Goal: Task Accomplishment & Management: Use online tool/utility

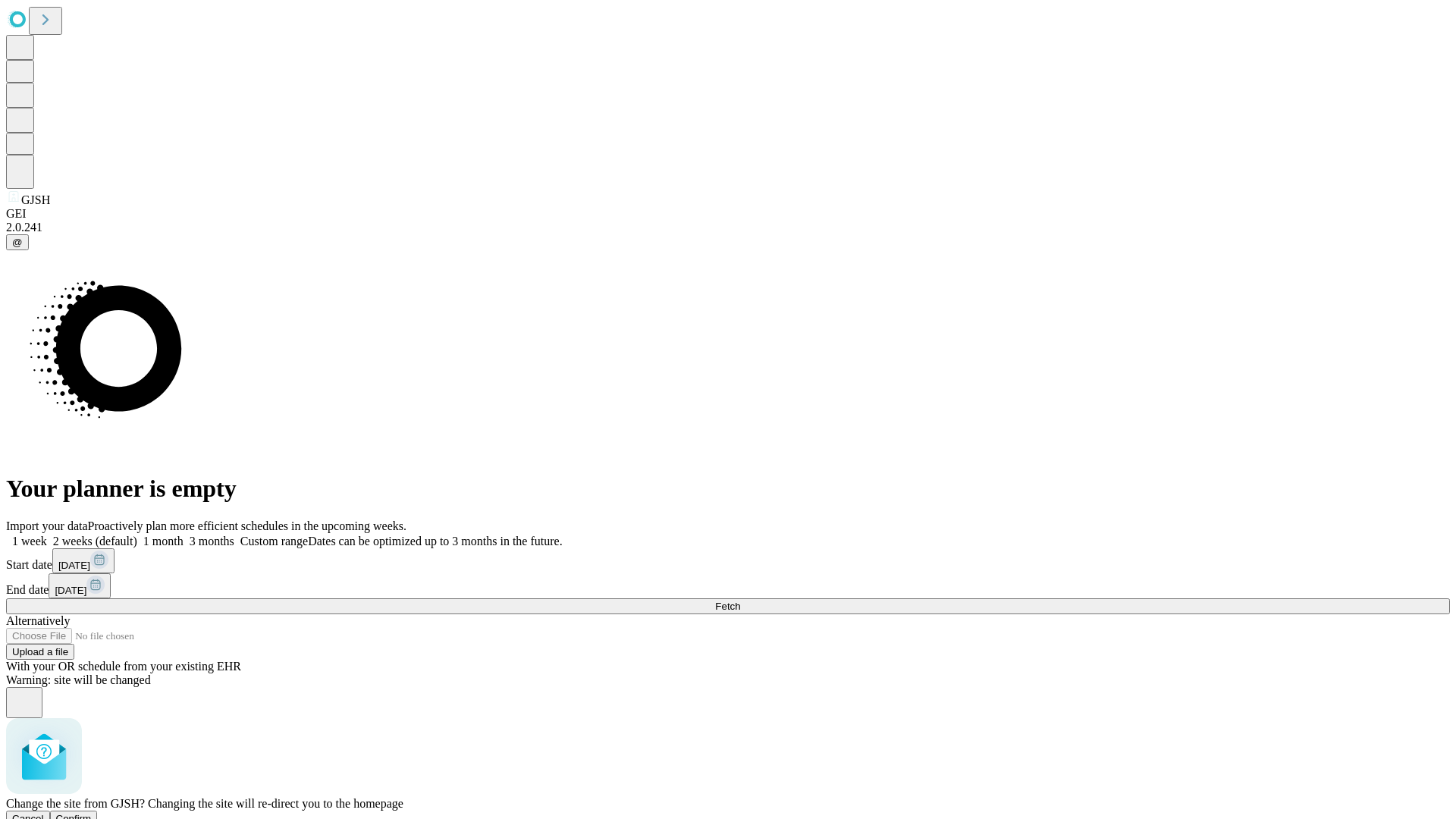
click at [92, 813] on span "Confirm" at bounding box center [74, 818] width 36 height 11
click at [137, 535] on label "2 weeks (default)" at bounding box center [92, 541] width 90 height 13
click at [741, 601] on span "Fetch" at bounding box center [728, 606] width 25 height 11
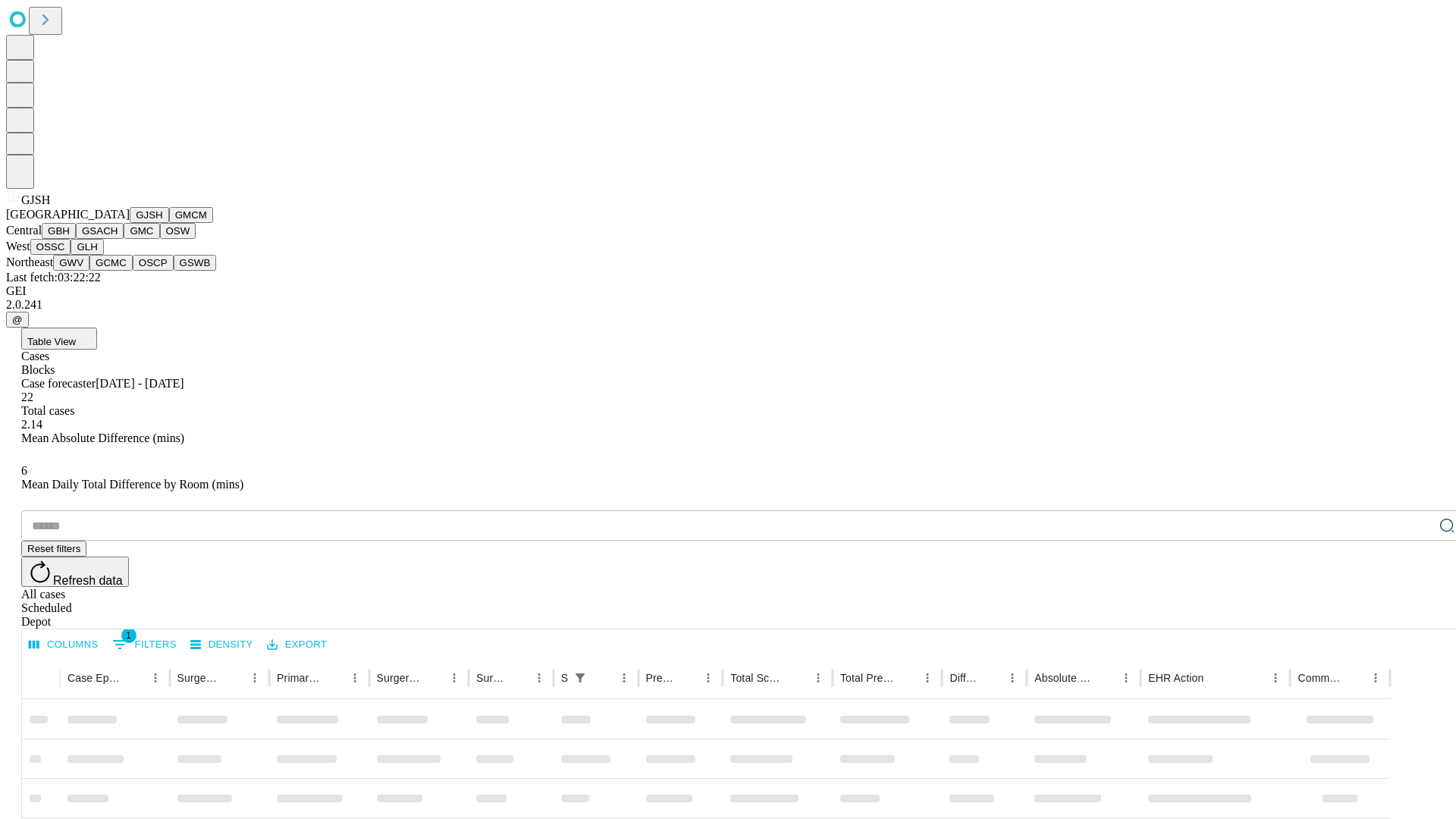
click at [169, 223] on button "GMCM" at bounding box center [191, 215] width 44 height 16
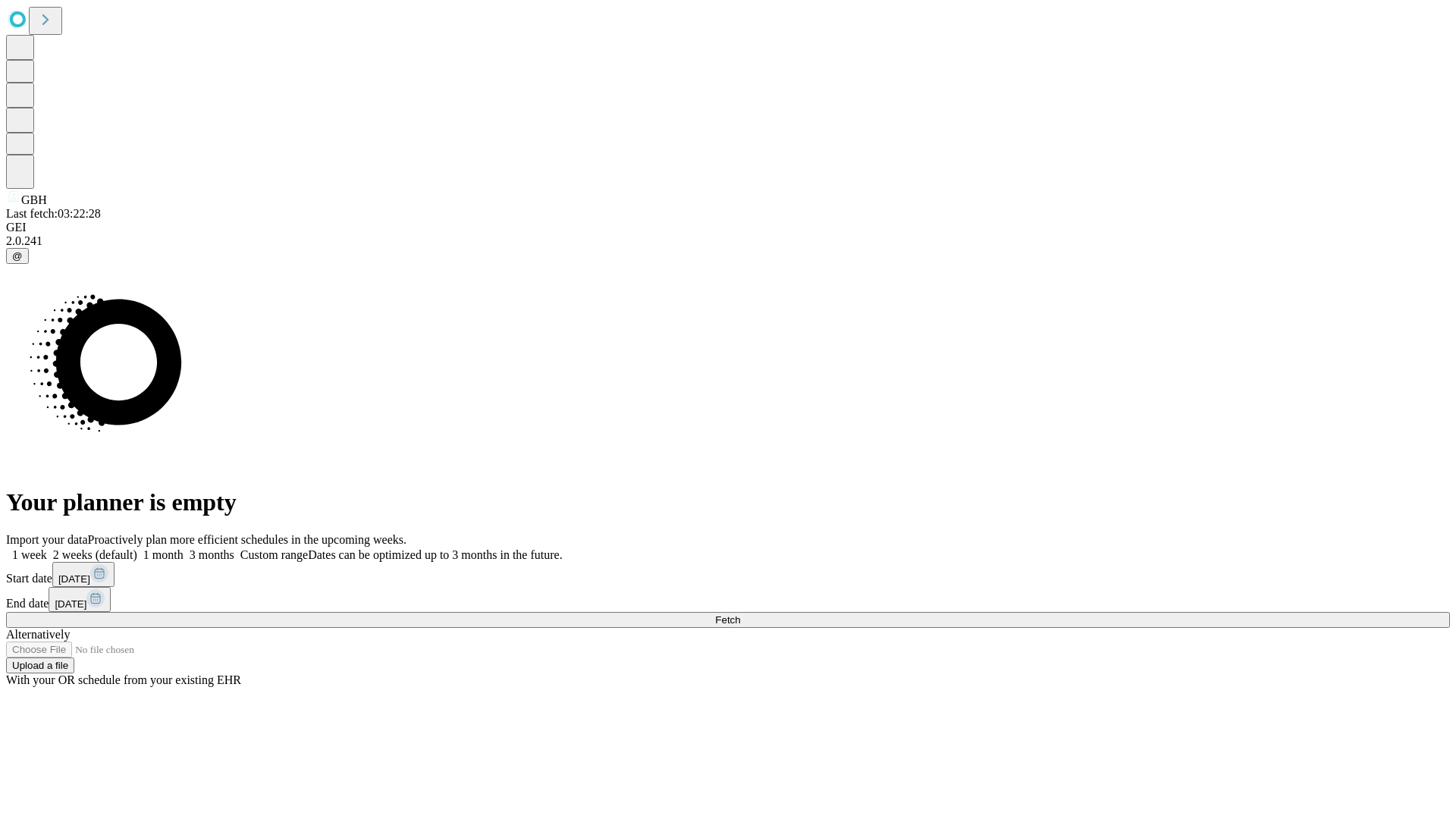
click at [137, 549] on label "2 weeks (default)" at bounding box center [92, 555] width 90 height 13
click at [741, 615] on span "Fetch" at bounding box center [728, 620] width 25 height 11
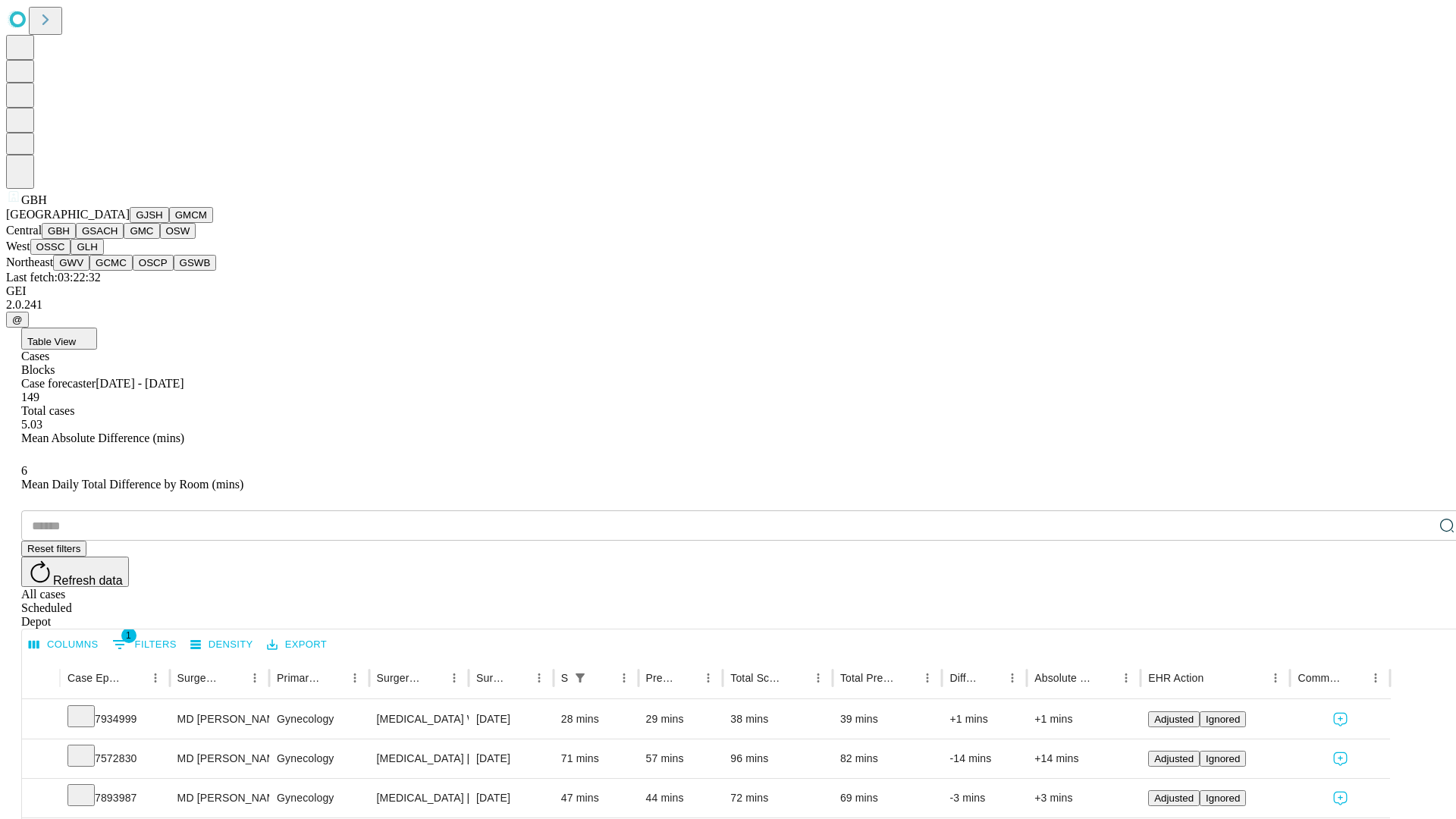
click at [118, 239] on button "GSACH" at bounding box center [99, 231] width 48 height 16
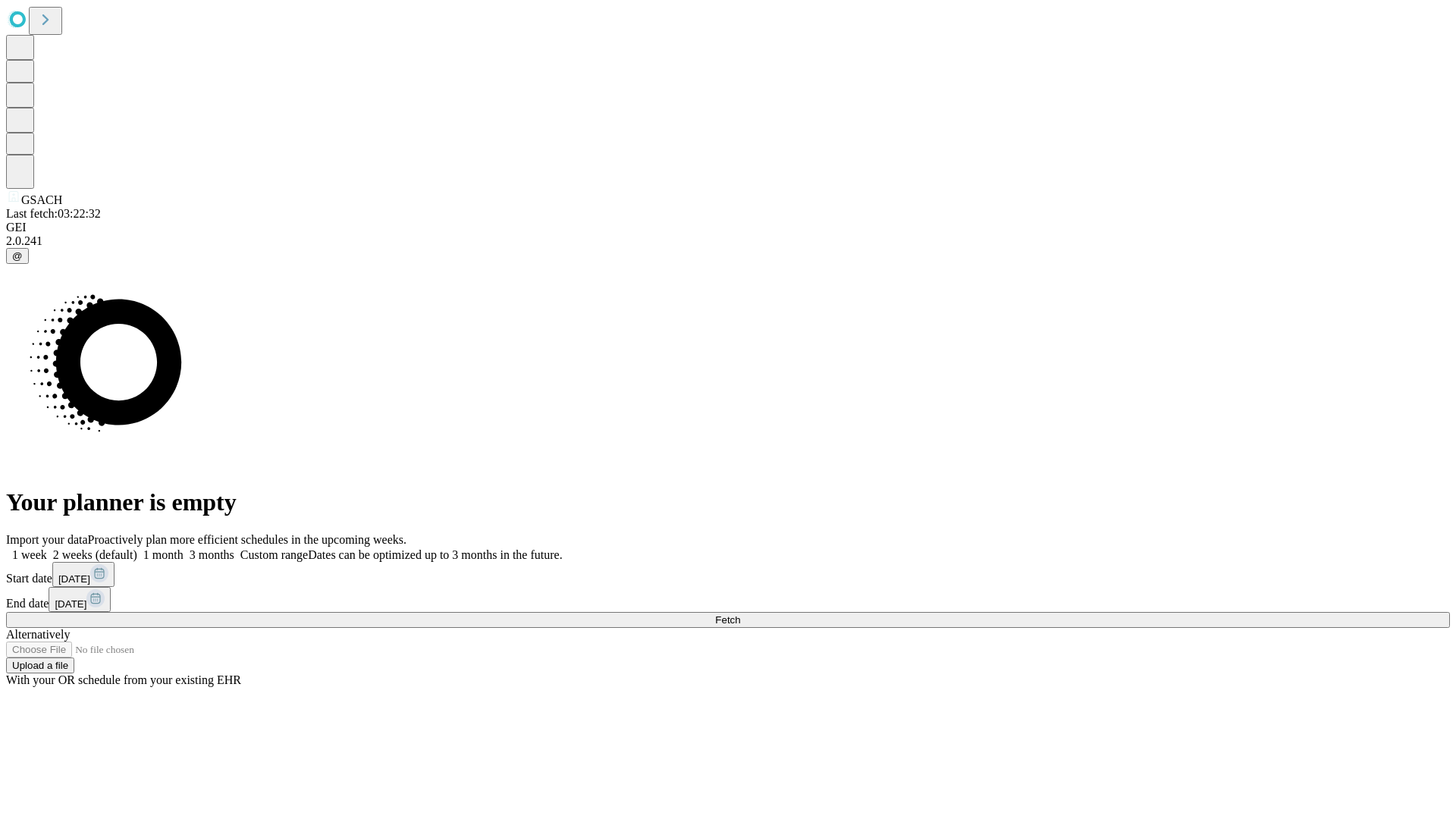
click at [137, 549] on label "2 weeks (default)" at bounding box center [92, 555] width 90 height 13
click at [741, 615] on span "Fetch" at bounding box center [728, 620] width 25 height 11
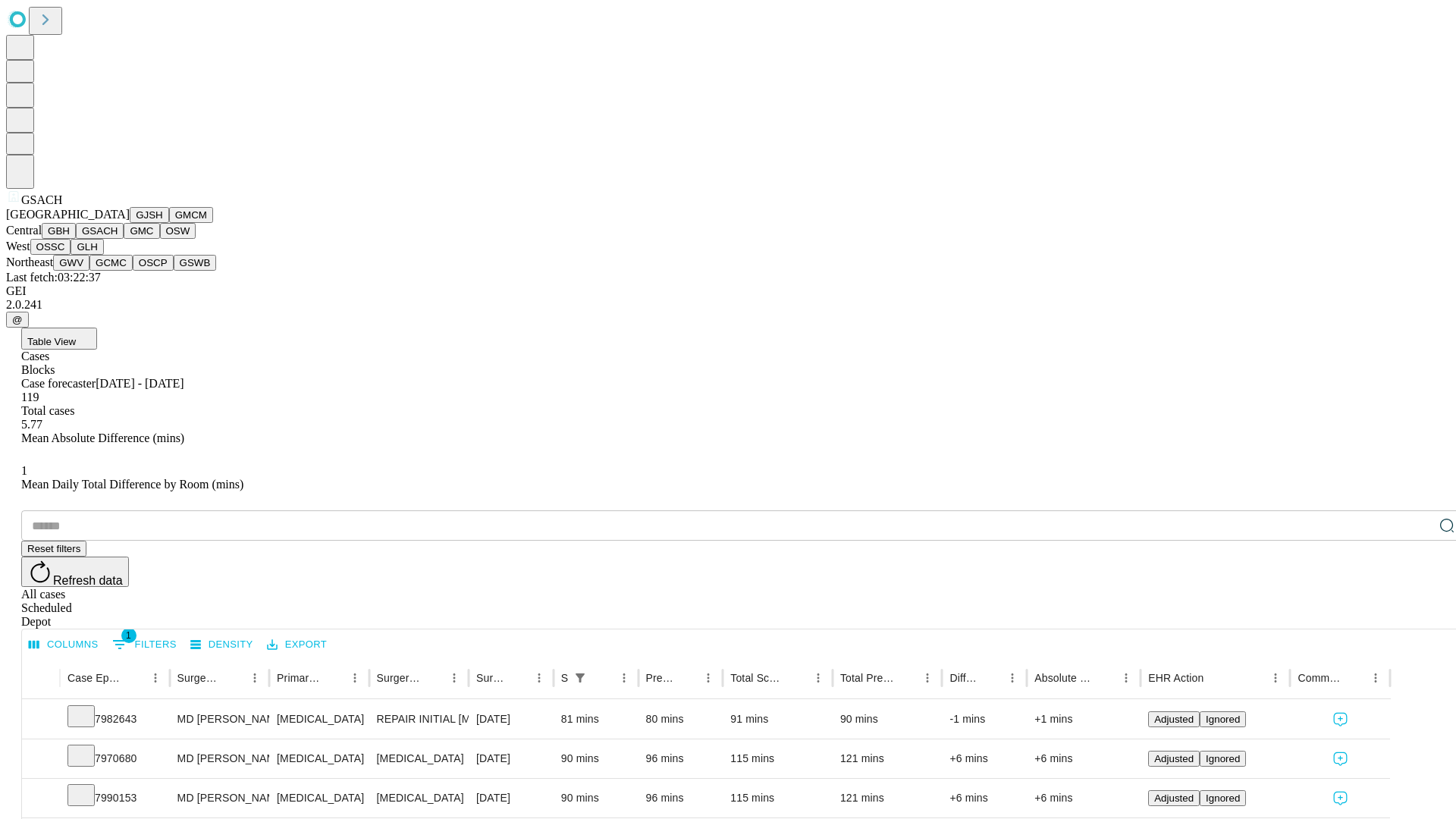
click at [124, 239] on button "GMC" at bounding box center [141, 231] width 36 height 16
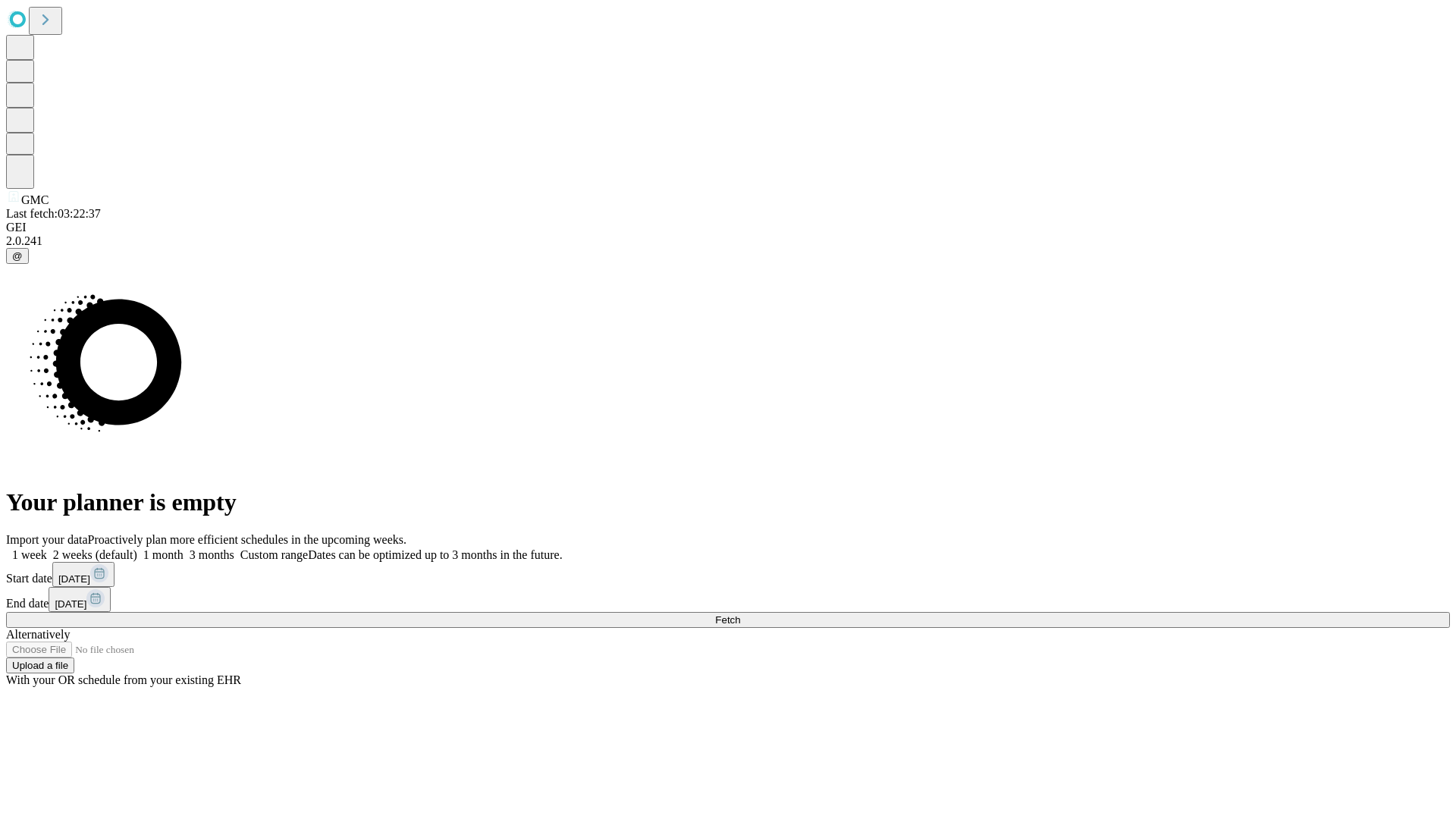
click at [137, 549] on label "2 weeks (default)" at bounding box center [92, 555] width 90 height 13
click at [741, 615] on span "Fetch" at bounding box center [728, 620] width 25 height 11
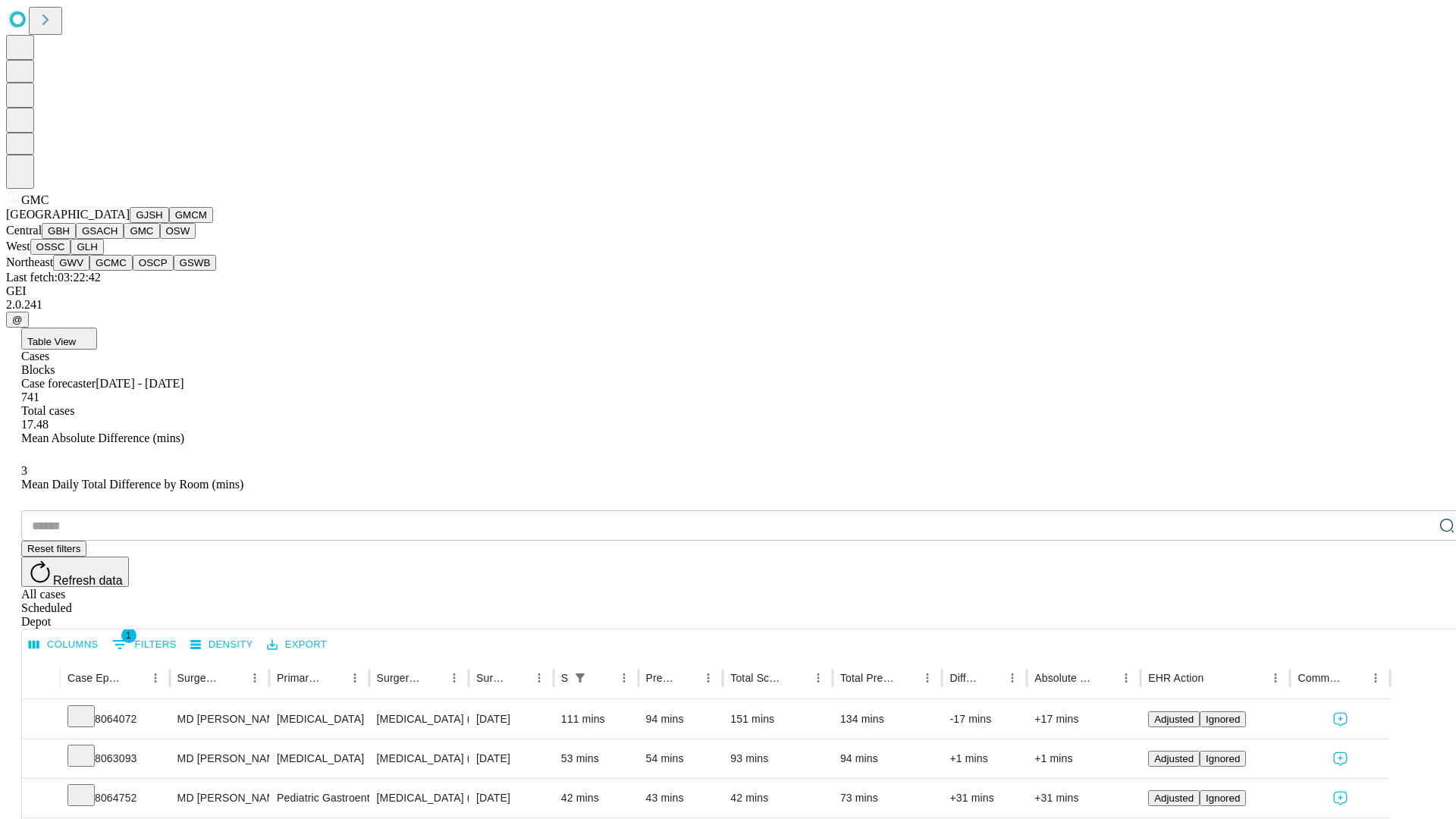
click at [160, 239] on button "OSW" at bounding box center [178, 231] width 36 height 16
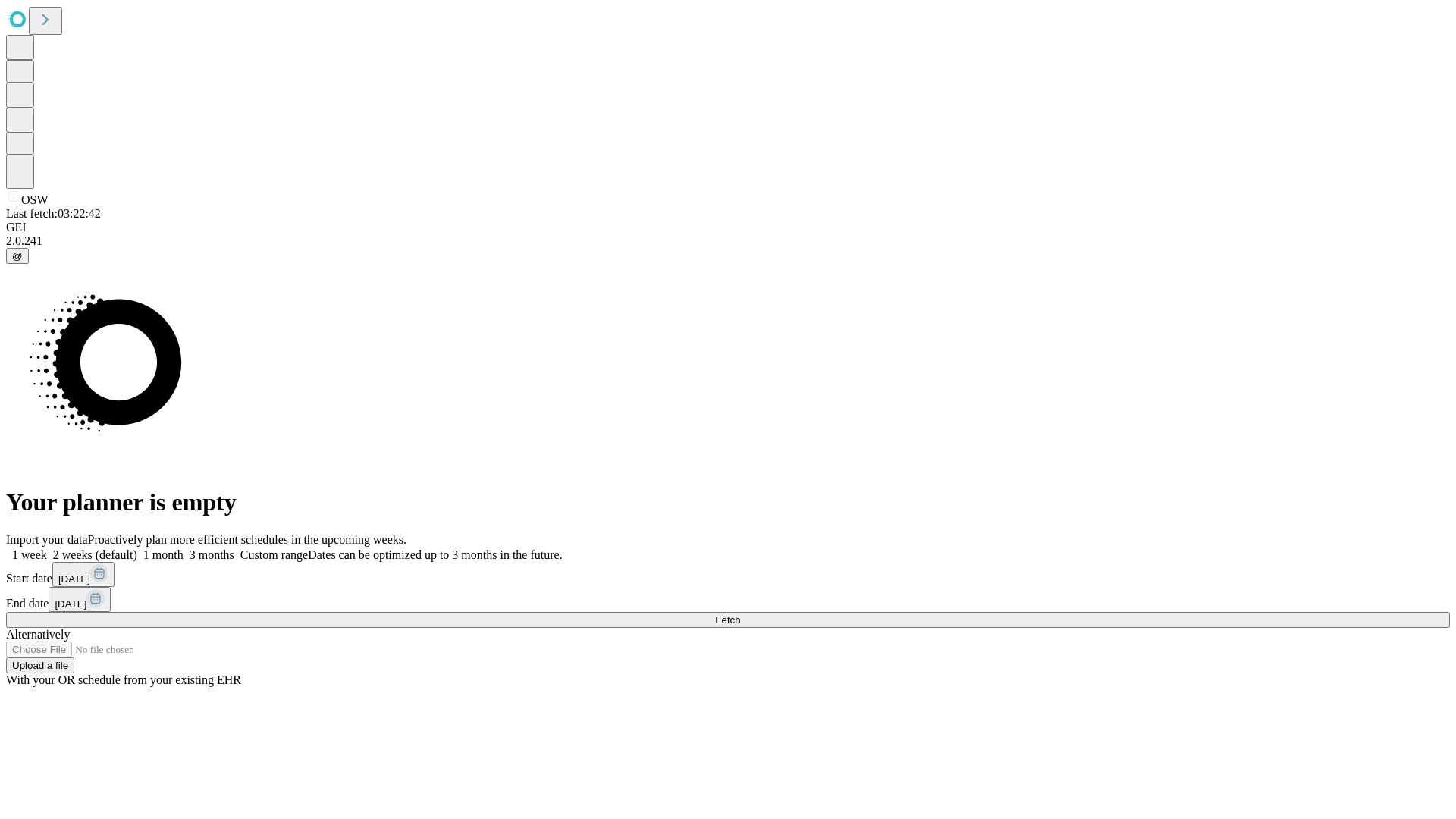
click at [741, 615] on span "Fetch" at bounding box center [728, 620] width 25 height 11
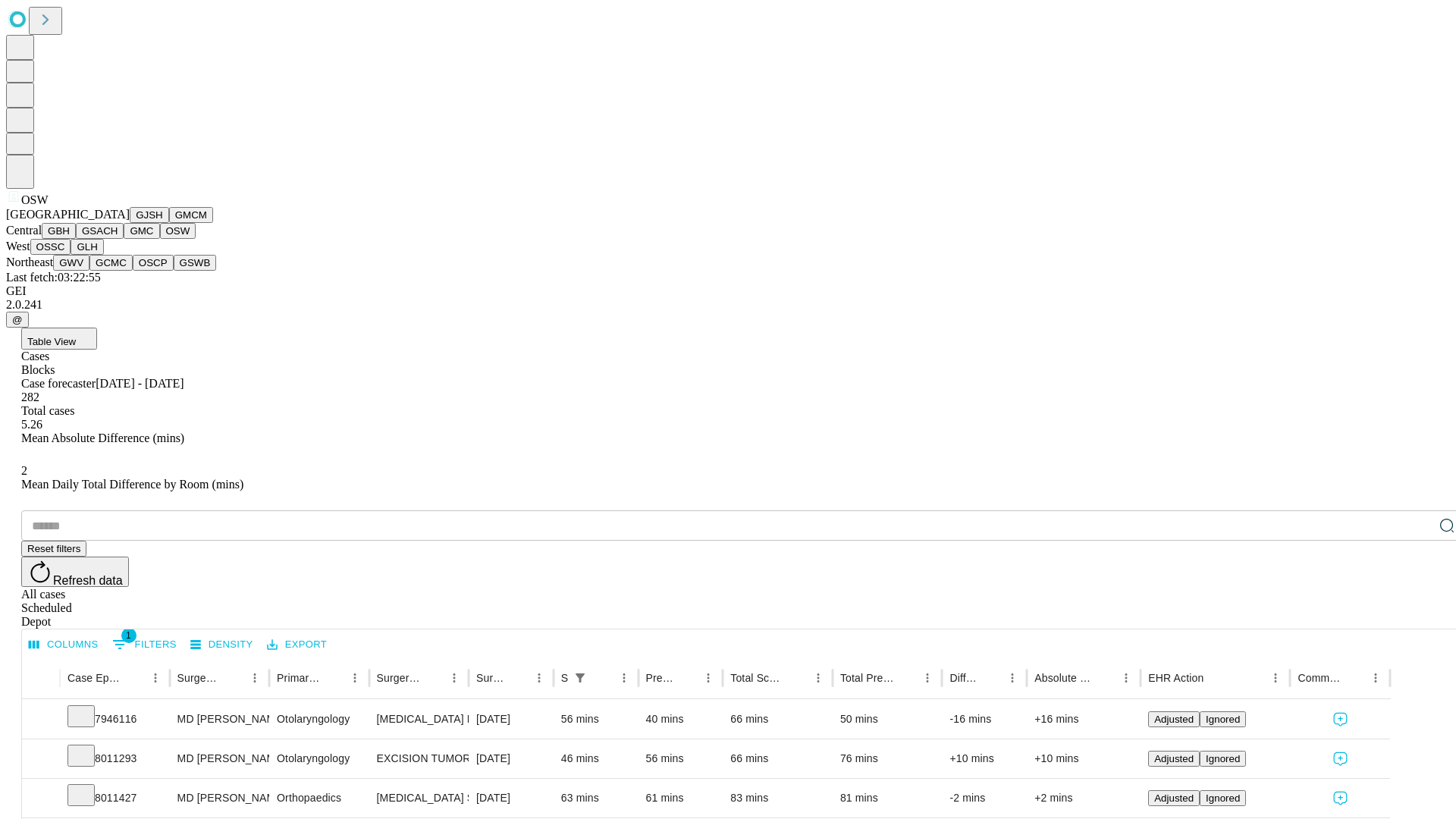
click at [71, 255] on button "OSSC" at bounding box center [51, 247] width 41 height 16
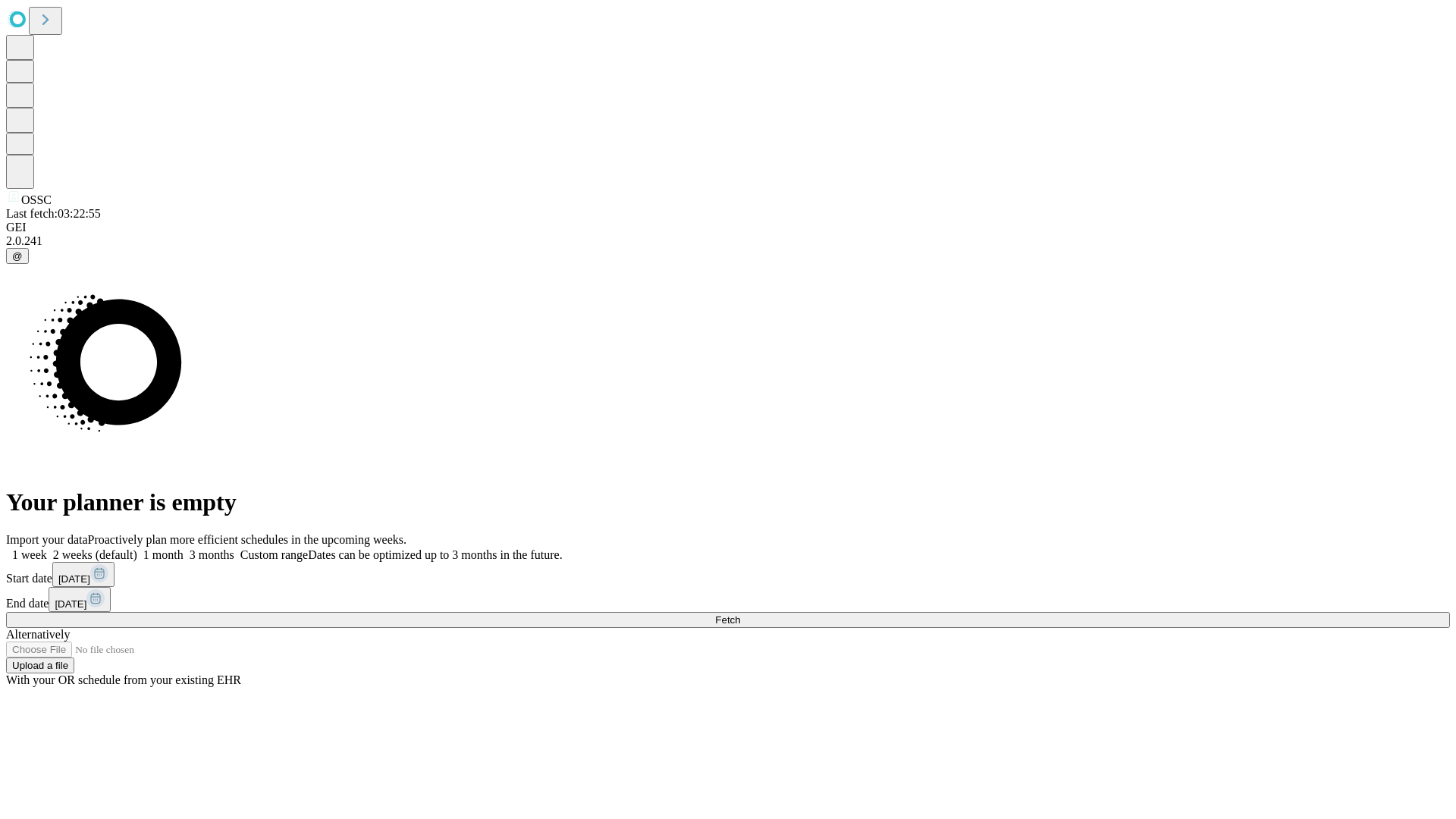
click at [137, 549] on label "2 weeks (default)" at bounding box center [92, 555] width 90 height 13
click at [741, 615] on span "Fetch" at bounding box center [728, 620] width 25 height 11
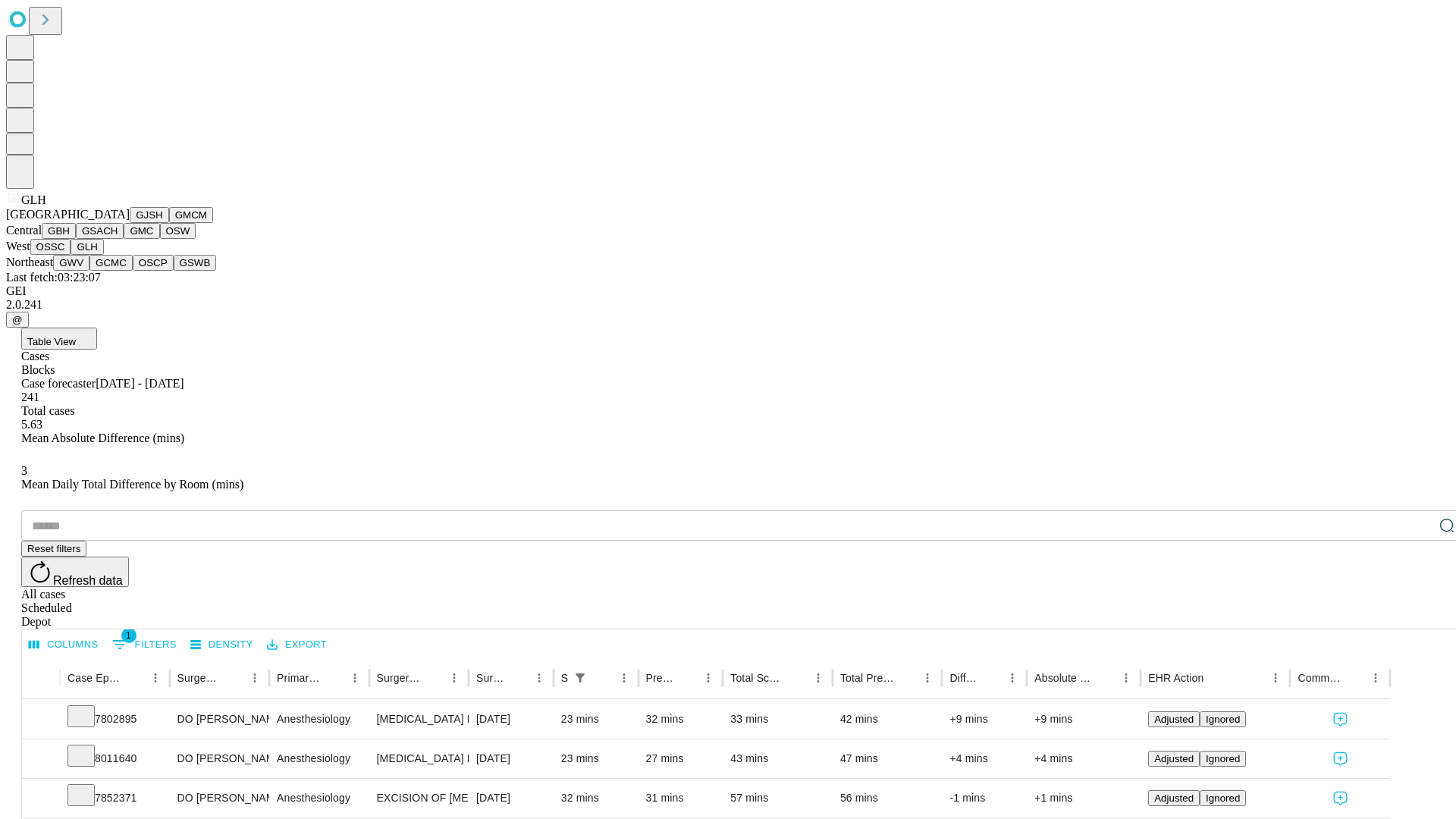
click at [90, 270] on button "GWV" at bounding box center [71, 263] width 36 height 16
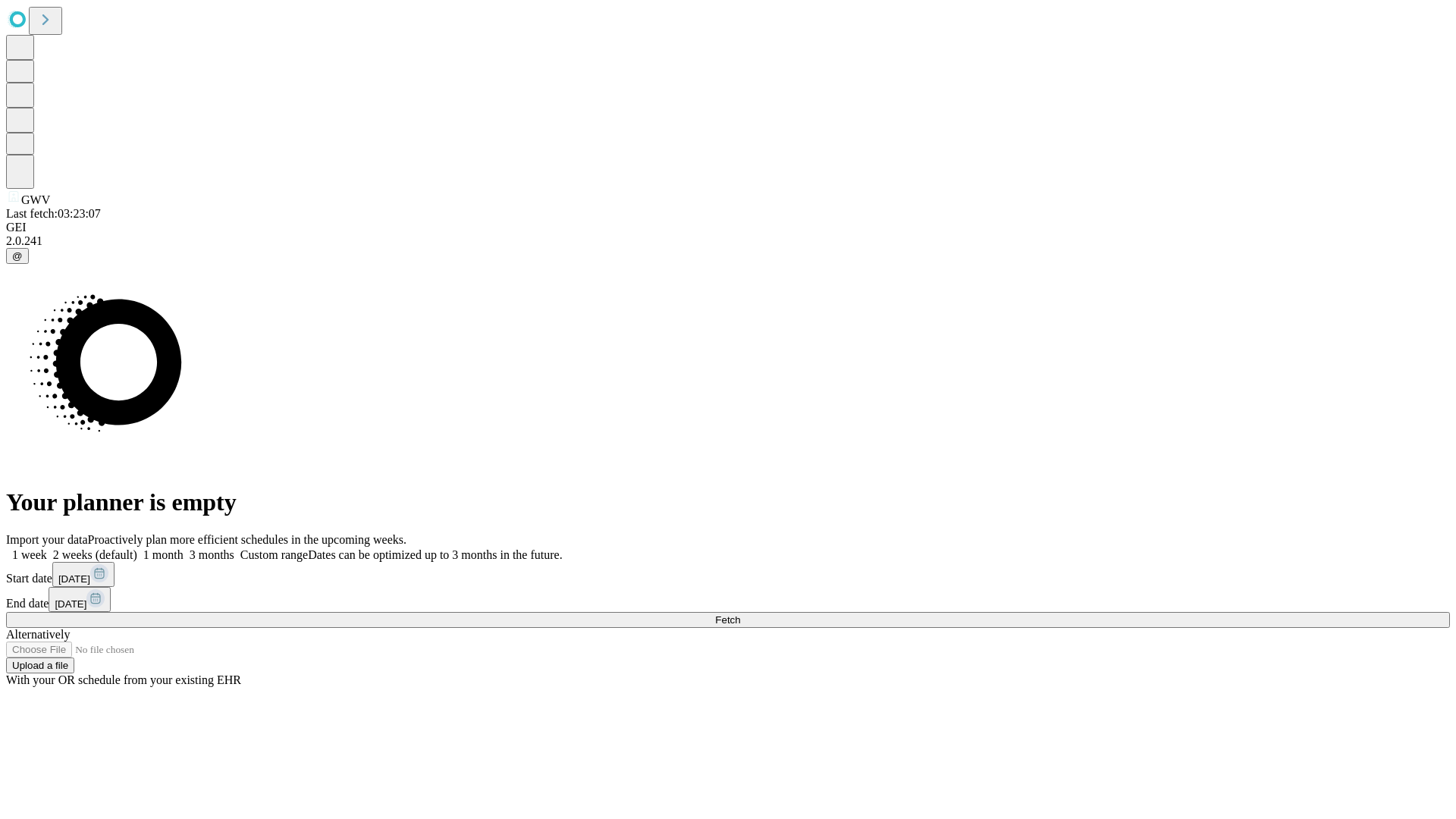
click at [741, 615] on span "Fetch" at bounding box center [728, 620] width 25 height 11
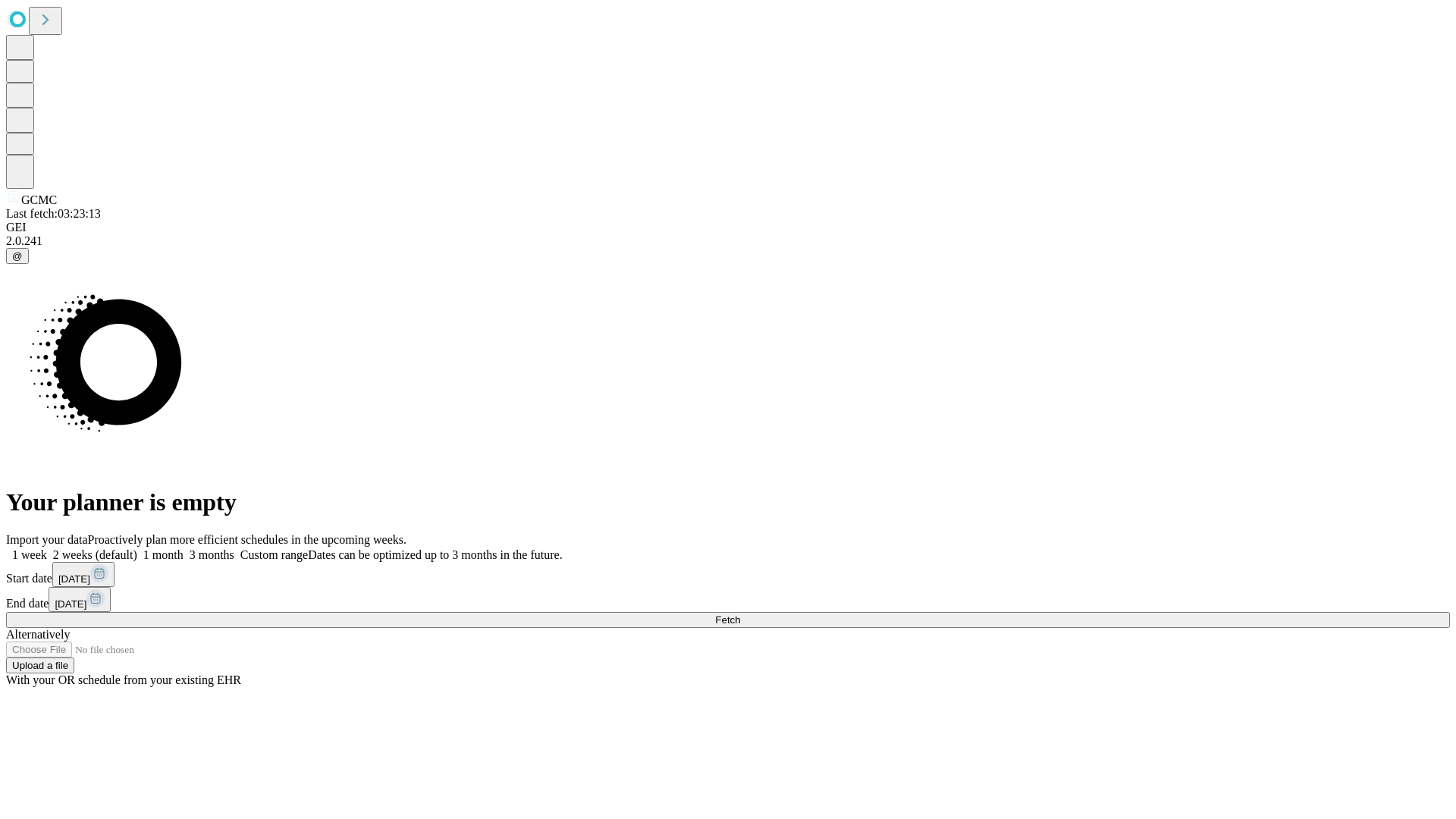
click at [741, 615] on span "Fetch" at bounding box center [728, 620] width 25 height 11
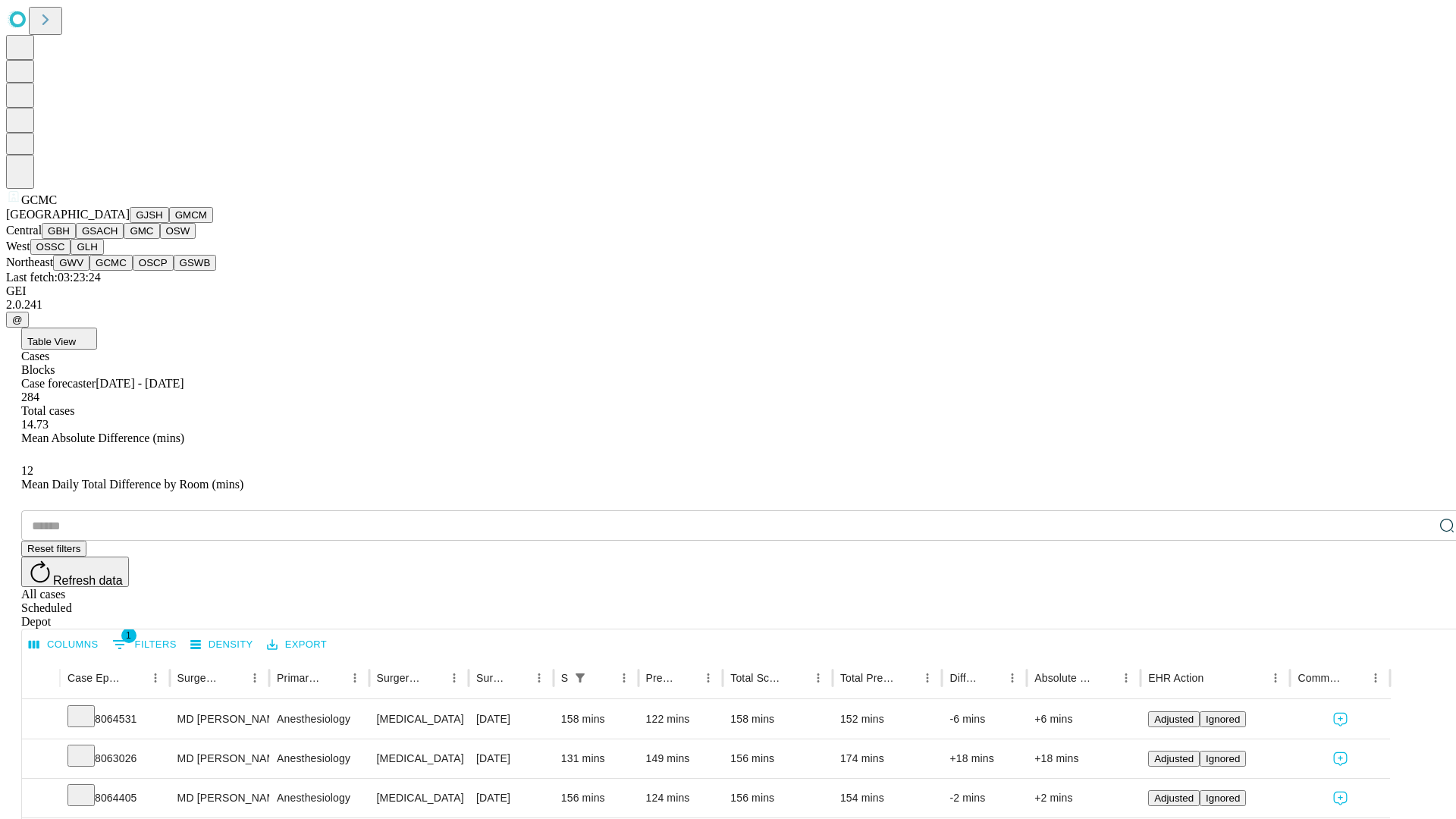
click at [133, 270] on button "OSCP" at bounding box center [153, 263] width 41 height 16
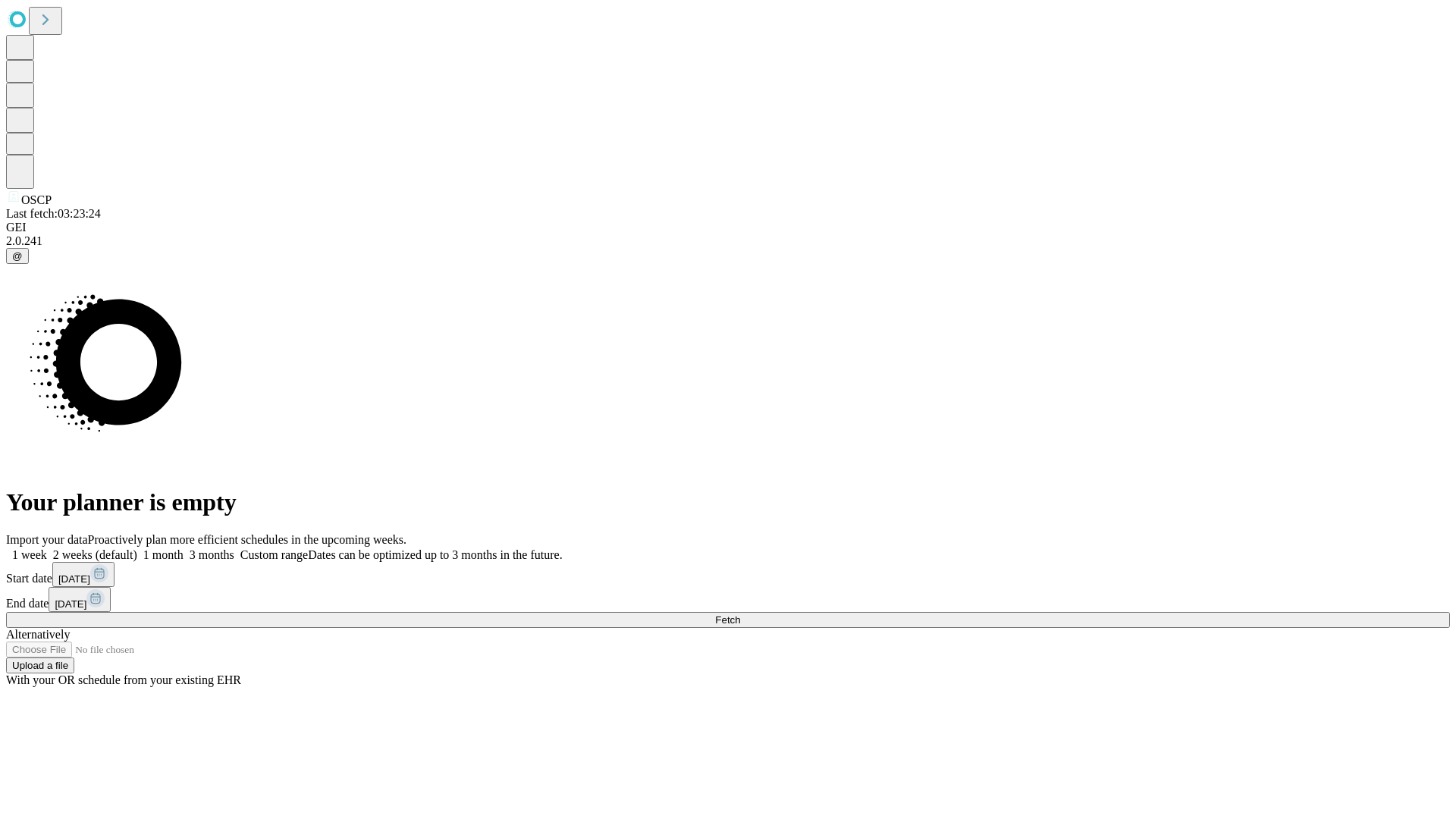
click at [137, 549] on label "2 weeks (default)" at bounding box center [92, 555] width 90 height 13
click at [741, 615] on span "Fetch" at bounding box center [728, 620] width 25 height 11
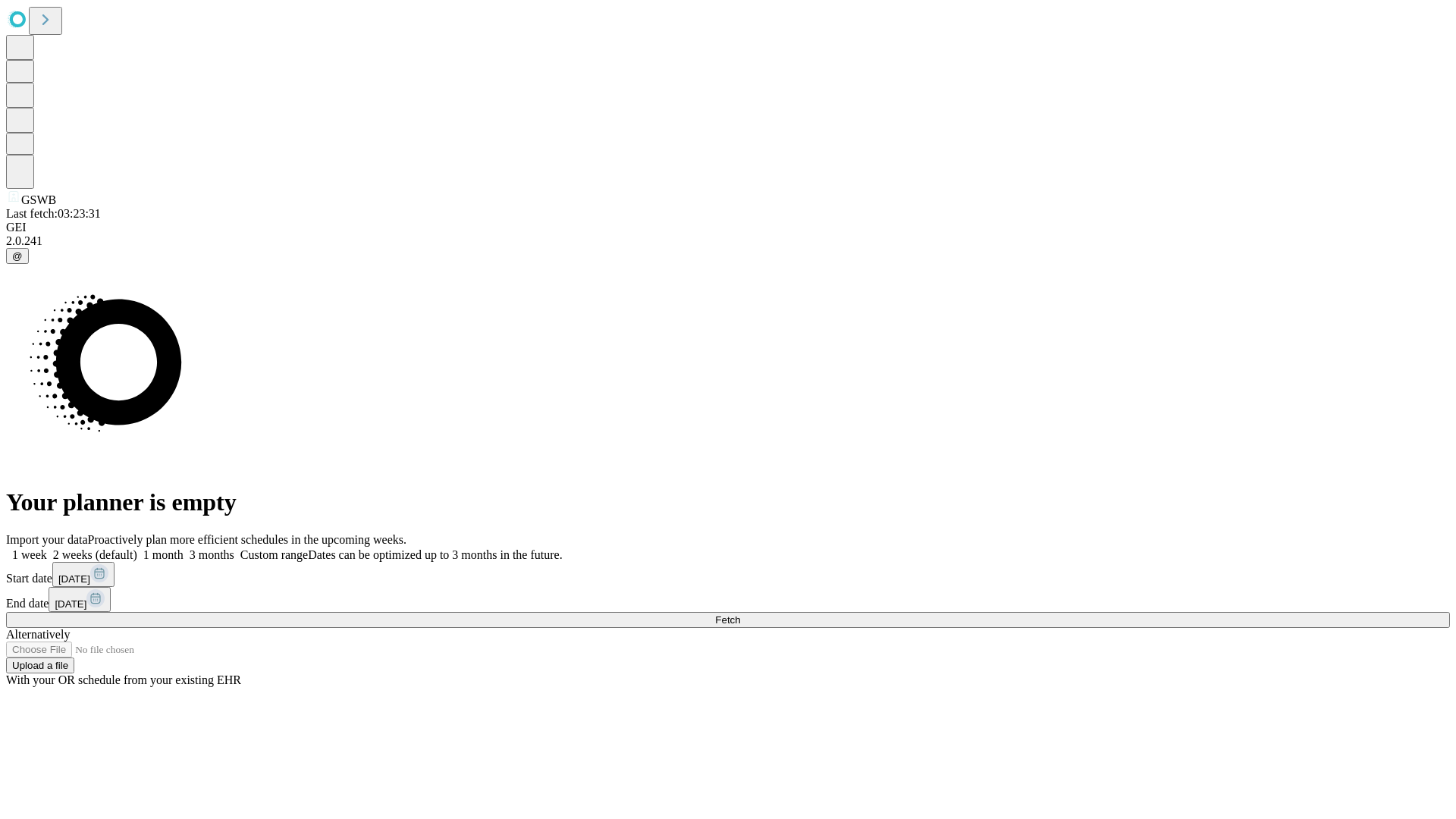
click at [137, 549] on label "2 weeks (default)" at bounding box center [92, 555] width 90 height 13
click at [741, 615] on span "Fetch" at bounding box center [728, 620] width 25 height 11
